Goal: Information Seeking & Learning: Learn about a topic

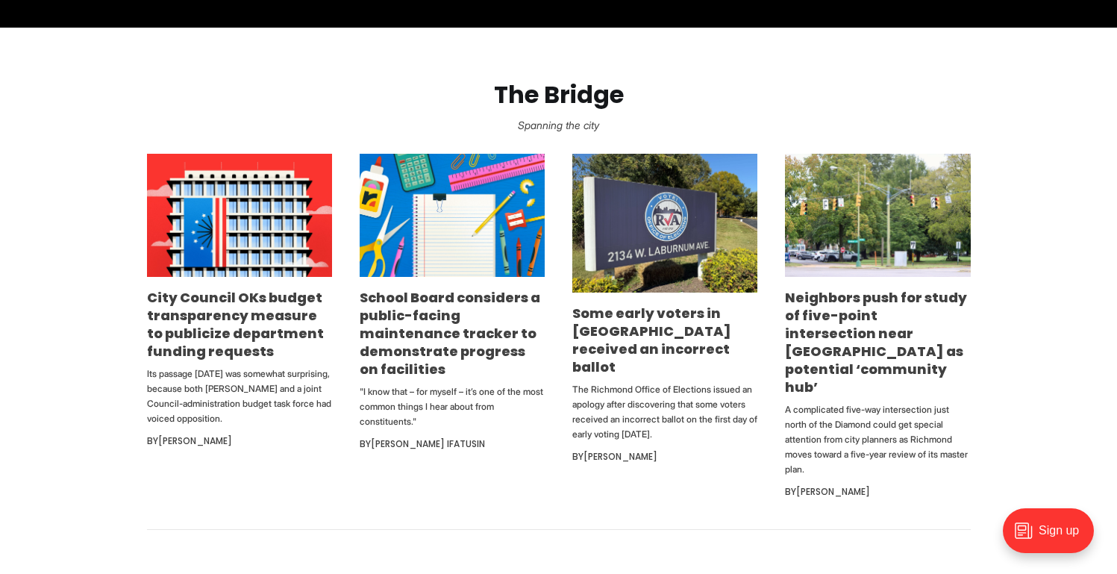
scroll to position [873, 0]
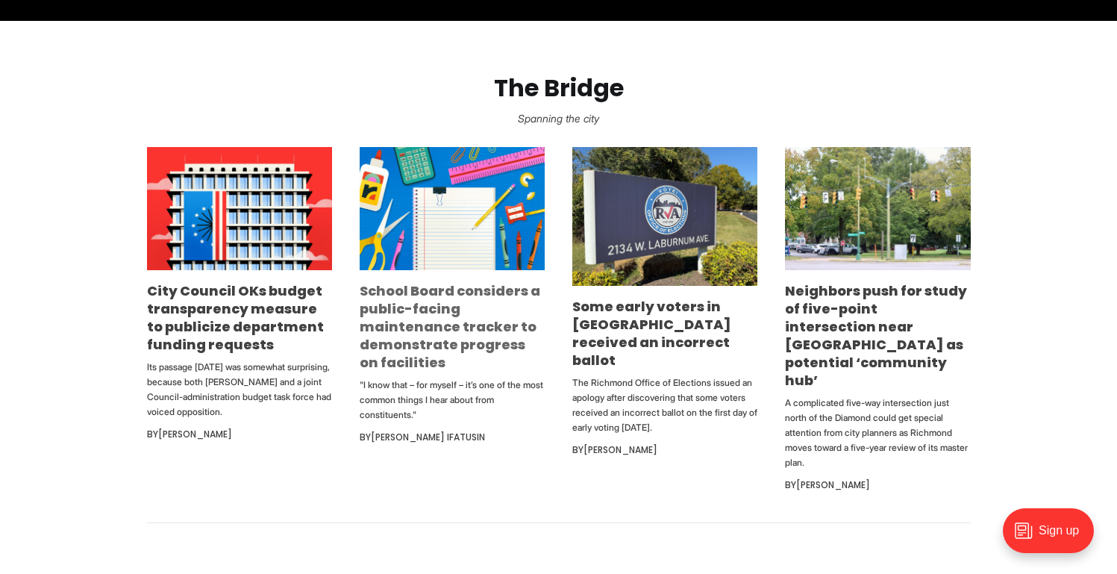
click at [389, 337] on link "School Board considers a public-facing maintenance tracker to demonstrate progr…" at bounding box center [450, 326] width 181 height 90
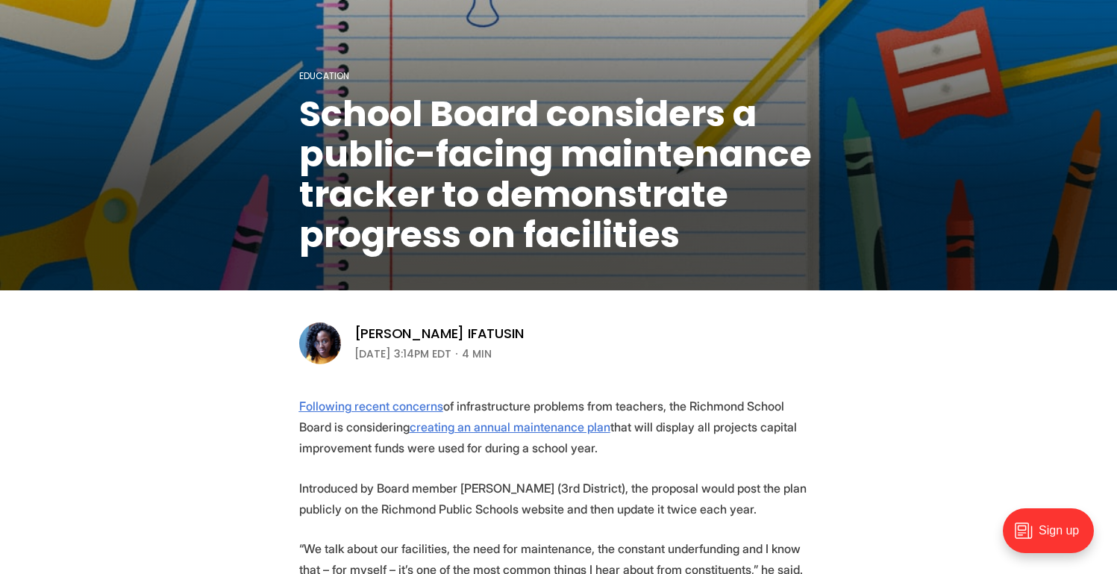
scroll to position [168, 0]
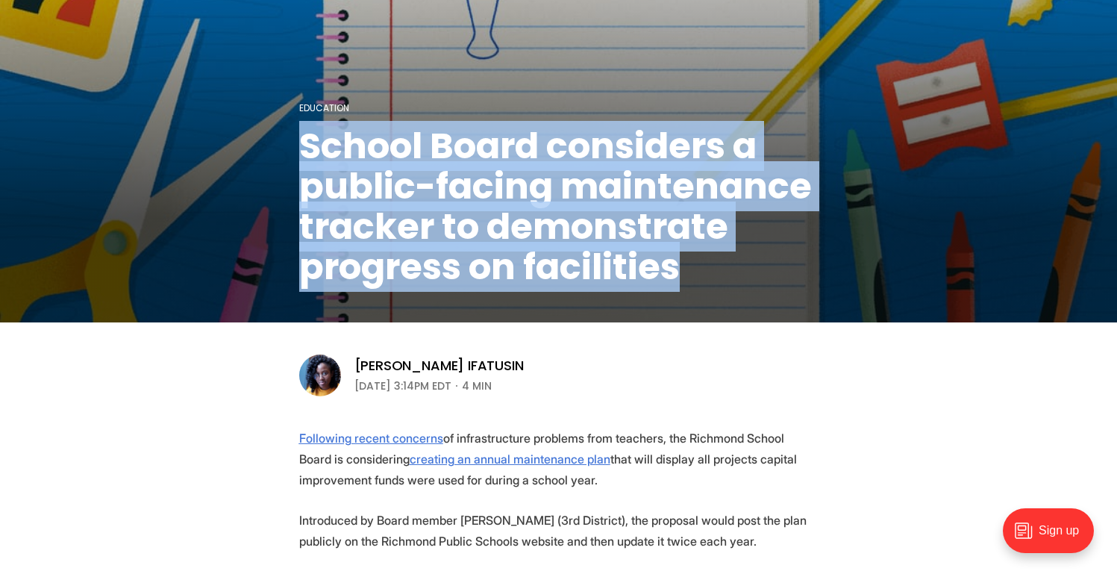
drag, startPoint x: 307, startPoint y: 138, endPoint x: 680, endPoint y: 273, distance: 396.8
click at [680, 273] on h1 "School Board considers a public-facing maintenance tracker to demonstrate progr…" at bounding box center [558, 206] width 519 height 161
copy h1 "School Board considers a public-facing maintenance tracker to demonstrate progr…"
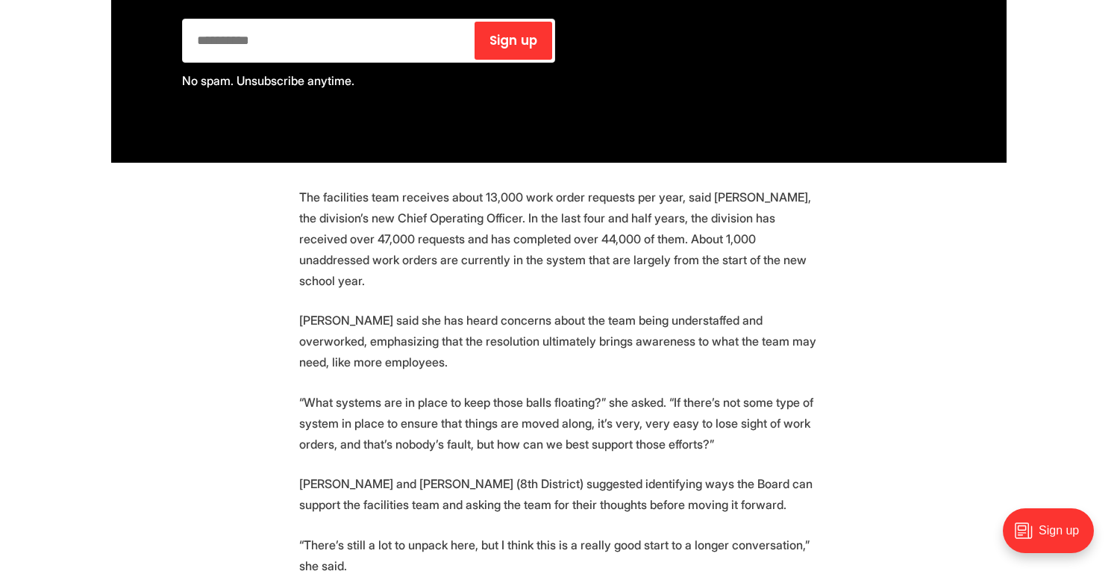
scroll to position [2447, 0]
